Goal: Transaction & Acquisition: Purchase product/service

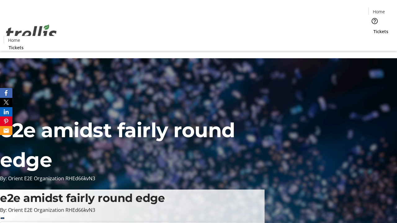
click at [374, 28] on span "Tickets" at bounding box center [381, 31] width 15 height 7
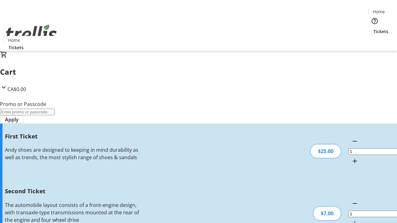
click at [351, 220] on mat-icon "Increment by one" at bounding box center [354, 223] width 7 height 7
type input "2"
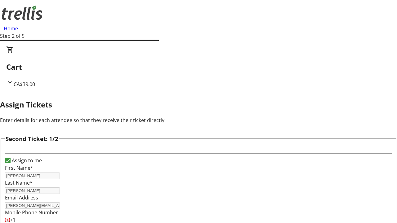
type input "[PERSON_NAME]"
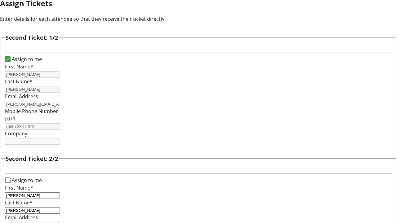
type input "[PERSON_NAME][EMAIL_ADDRESS][DOMAIN_NAME]"
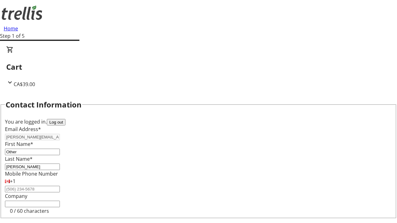
type input "Other"
type input "Name"
